Goal: Check status

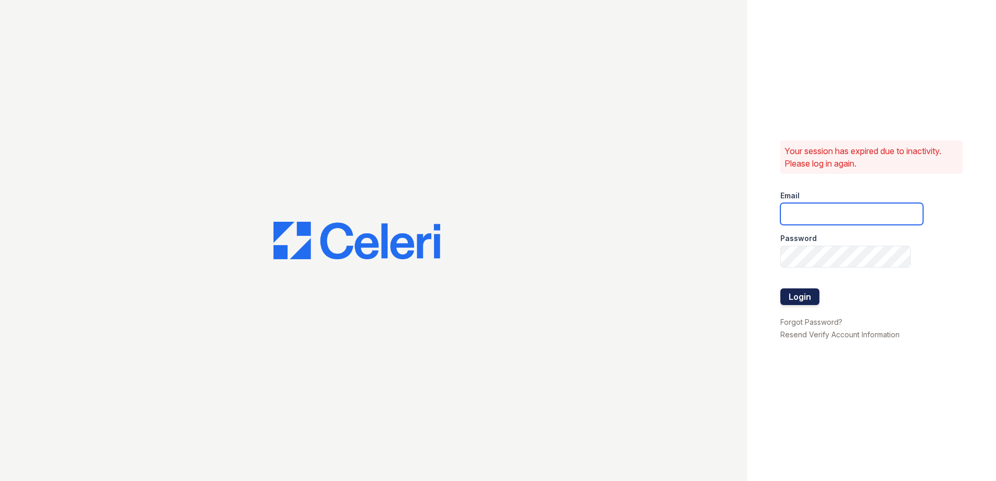
type input "[EMAIL_ADDRESS][DOMAIN_NAME]"
click at [800, 294] on button "Login" at bounding box center [800, 297] width 39 height 17
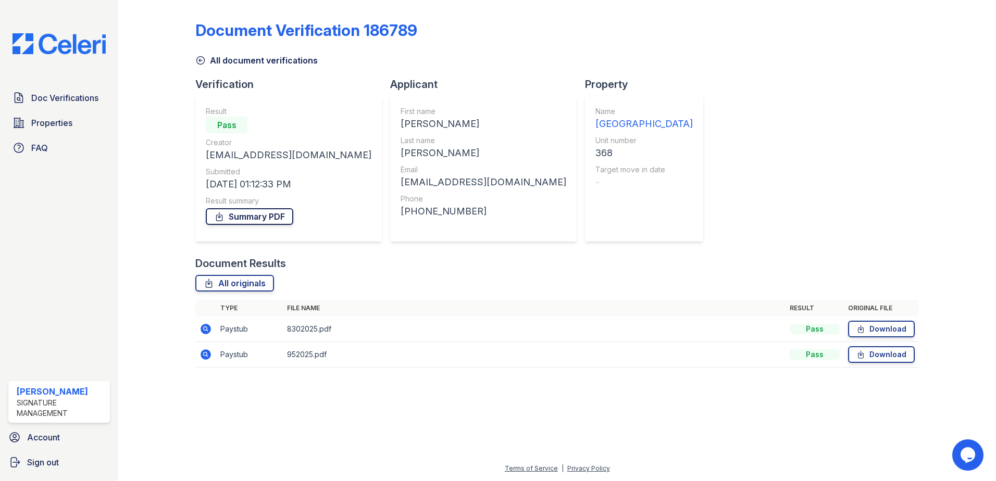
click at [253, 221] on link "Summary PDF" at bounding box center [250, 216] width 88 height 17
click at [863, 327] on icon at bounding box center [861, 329] width 9 height 10
click at [863, 358] on icon at bounding box center [861, 355] width 9 height 10
click at [764, 137] on div "Document Verification 186789 All document verifications Verification Result Pas…" at bounding box center [557, 191] width 724 height 374
click at [75, 98] on span "Doc Verifications" at bounding box center [64, 98] width 67 height 13
